Goal: Check status: Check status

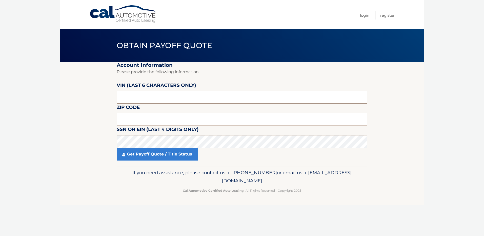
click at [141, 95] on input "text" at bounding box center [242, 97] width 251 height 13
drag, startPoint x: 141, startPoint y: 95, endPoint x: 83, endPoint y: 96, distance: 58.5
click at [83, 96] on section "Account Information Please provide the following information. [PERSON_NAME] (la…" at bounding box center [242, 114] width 364 height 105
type input "026718"
click at [131, 97] on input "026718" at bounding box center [242, 97] width 251 height 13
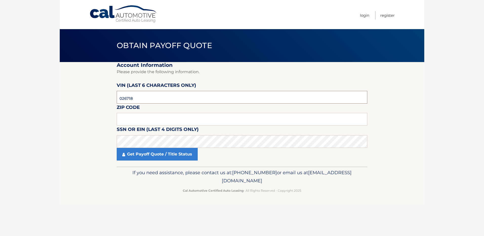
drag, startPoint x: 138, startPoint y: 99, endPoint x: 119, endPoint y: 98, distance: 18.5
click at [120, 98] on input "026718" at bounding box center [242, 97] width 251 height 13
drag, startPoint x: 166, startPoint y: 98, endPoint x: 100, endPoint y: 96, distance: 65.8
click at [102, 98] on section "Account Information Please provide the following information. [PERSON_NAME] (la…" at bounding box center [242, 114] width 364 height 105
type input "034642"
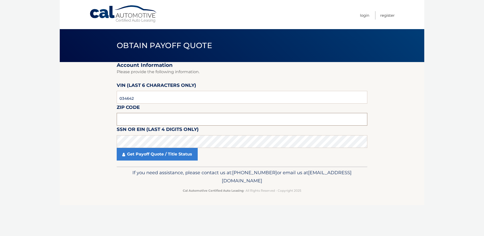
click at [149, 113] on input "text" at bounding box center [242, 119] width 251 height 13
type input "10309"
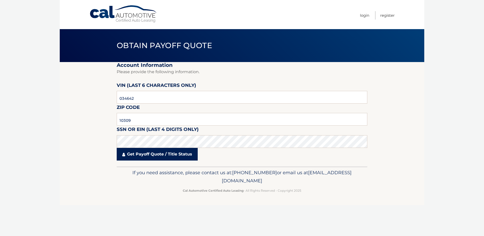
click at [159, 152] on link "Get Payoff Quote / Title Status" at bounding box center [157, 154] width 81 height 13
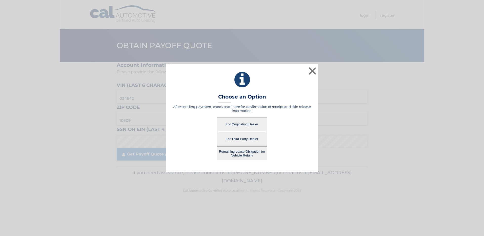
click at [241, 124] on button "For Originating Dealer" at bounding box center [242, 124] width 51 height 14
click at [246, 124] on button "For Originating Dealer" at bounding box center [242, 124] width 51 height 14
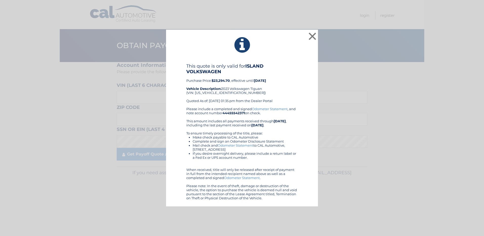
click at [325, 5] on div "× This quote is only valid for ISLAND VOLKSWAGEN Purchase Price: $23,294.70 , e…" at bounding box center [242, 118] width 484 height 236
